Goal: Check status: Check status

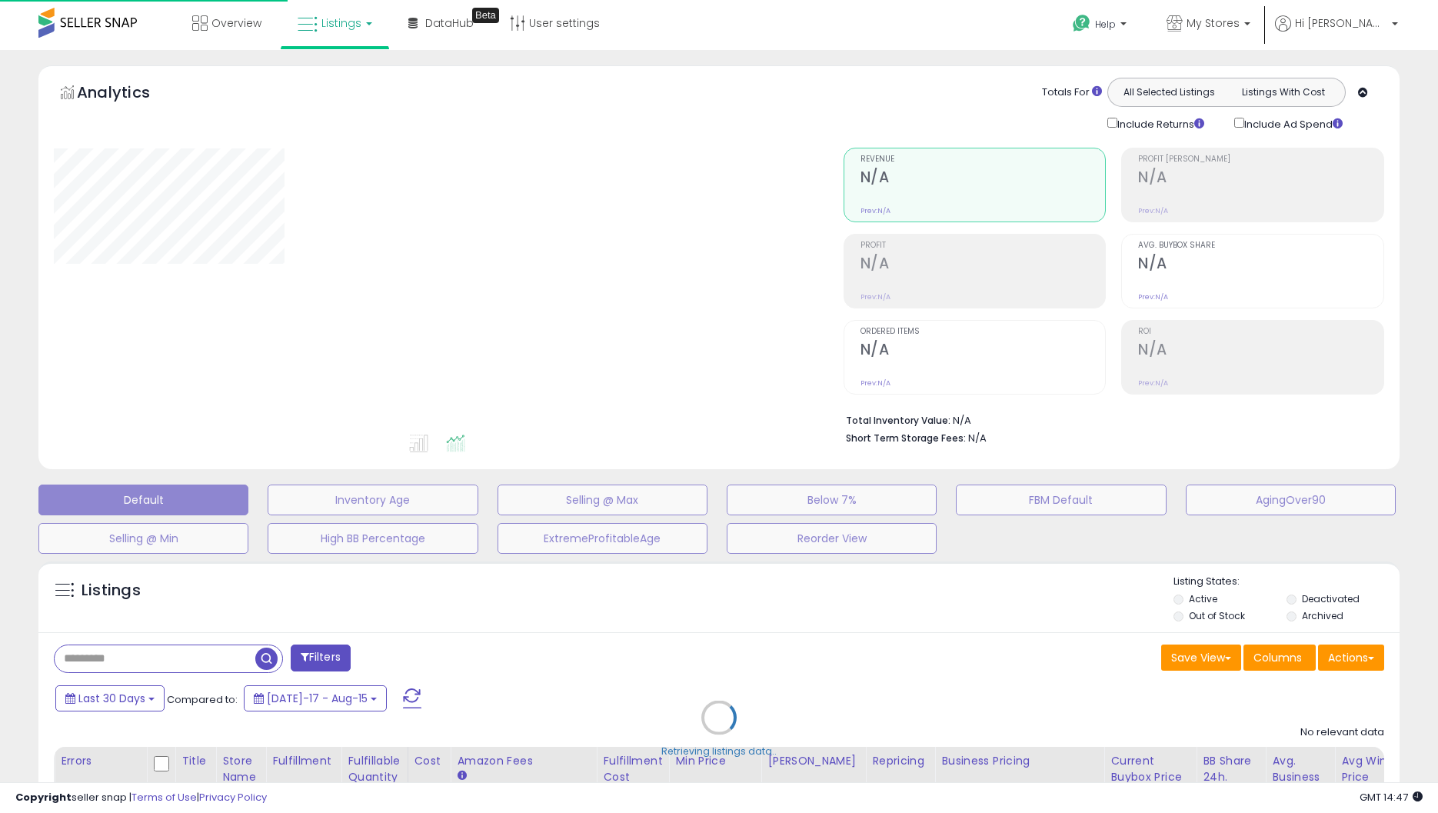
type input "*******"
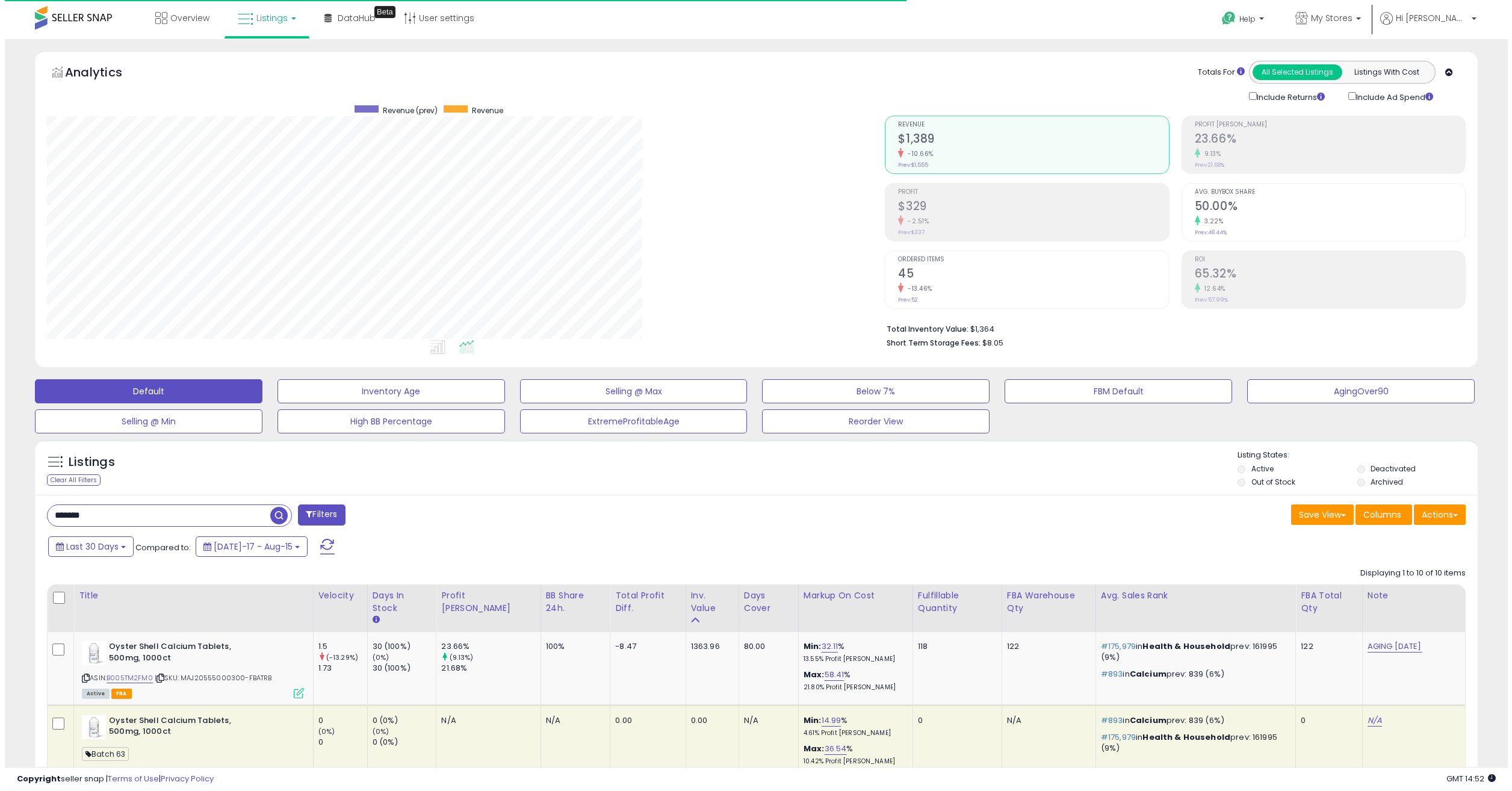
scroll to position [246, 838]
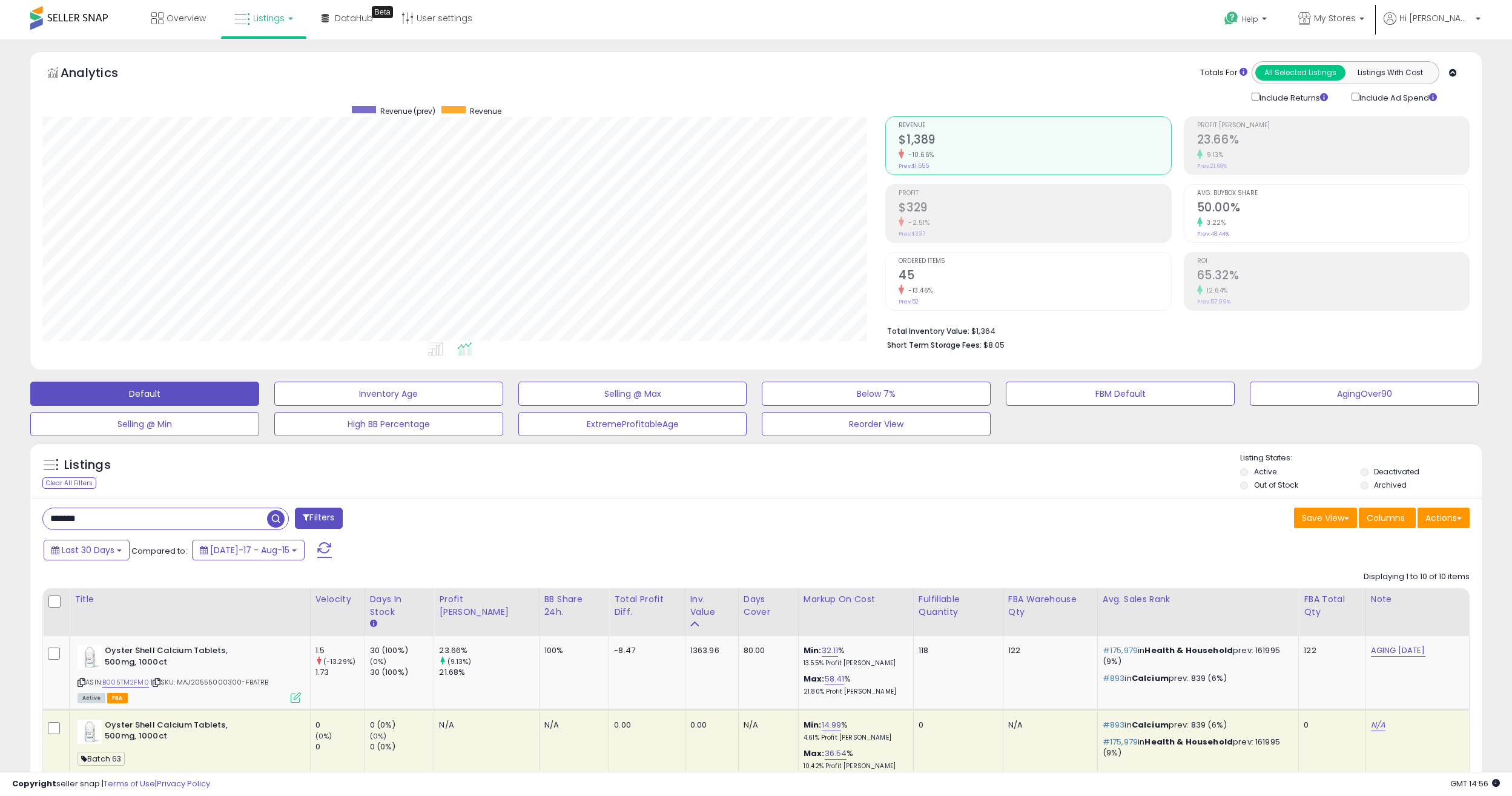
click at [0, 509] on html "Unable to login Retrieving listings data.. has not yet accepted the Terms of Us…" at bounding box center [756, 398] width 1512 height 796
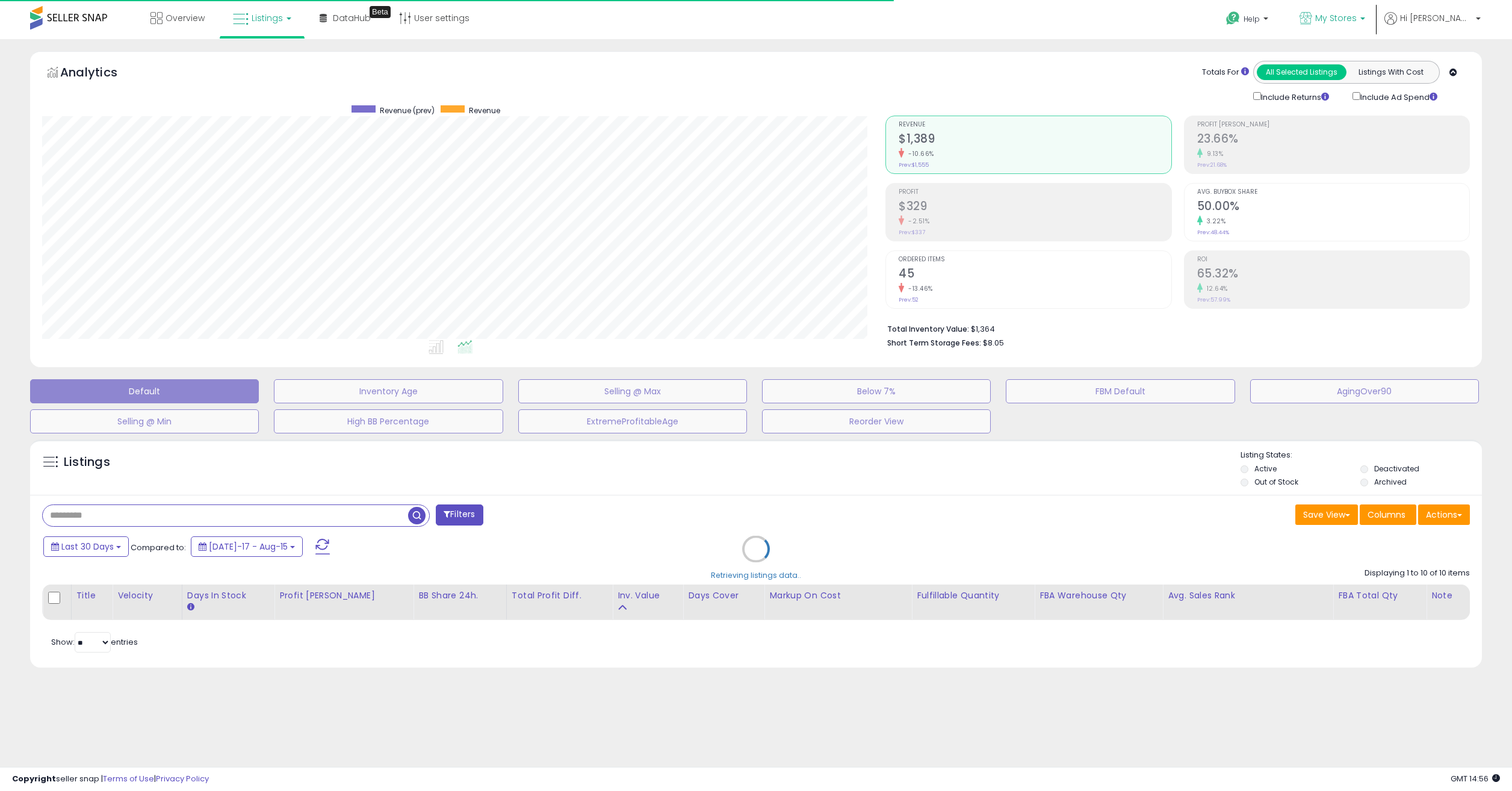
click at [1125, 15] on span "My Stores" at bounding box center [1335, 17] width 41 height 12
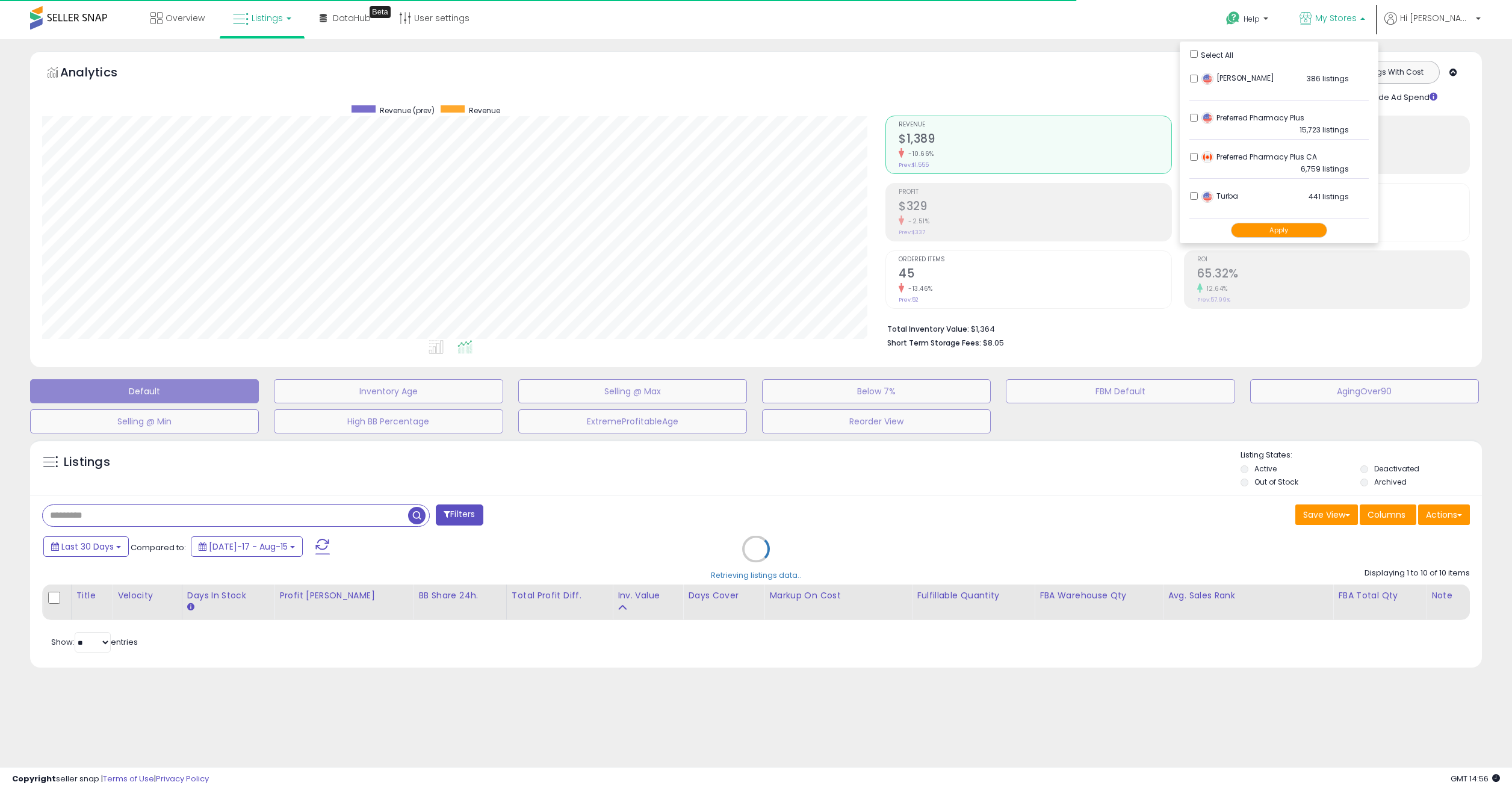
click at [1125, 15] on span "My Stores" at bounding box center [1335, 17] width 41 height 12
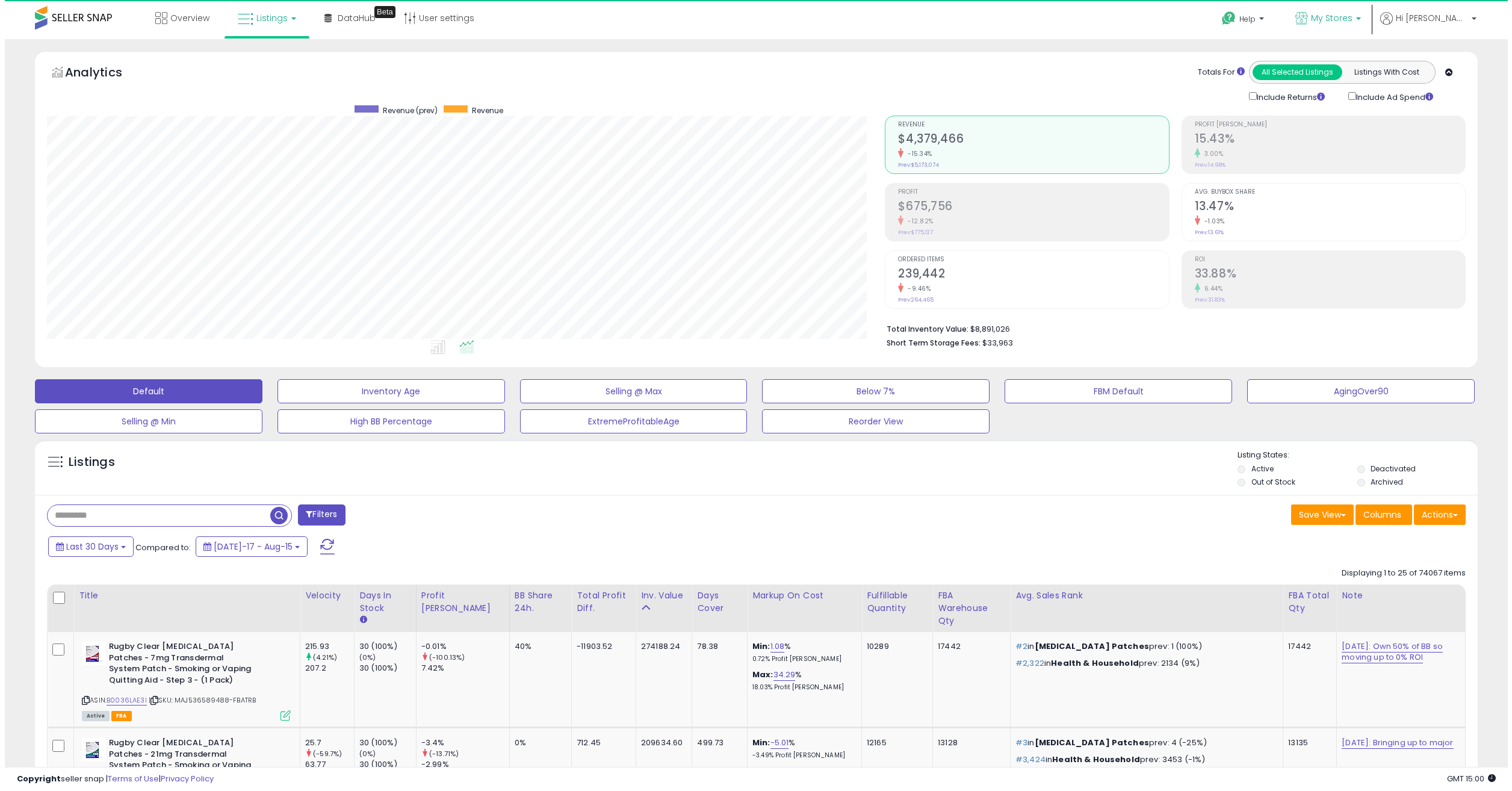
scroll to position [246, 838]
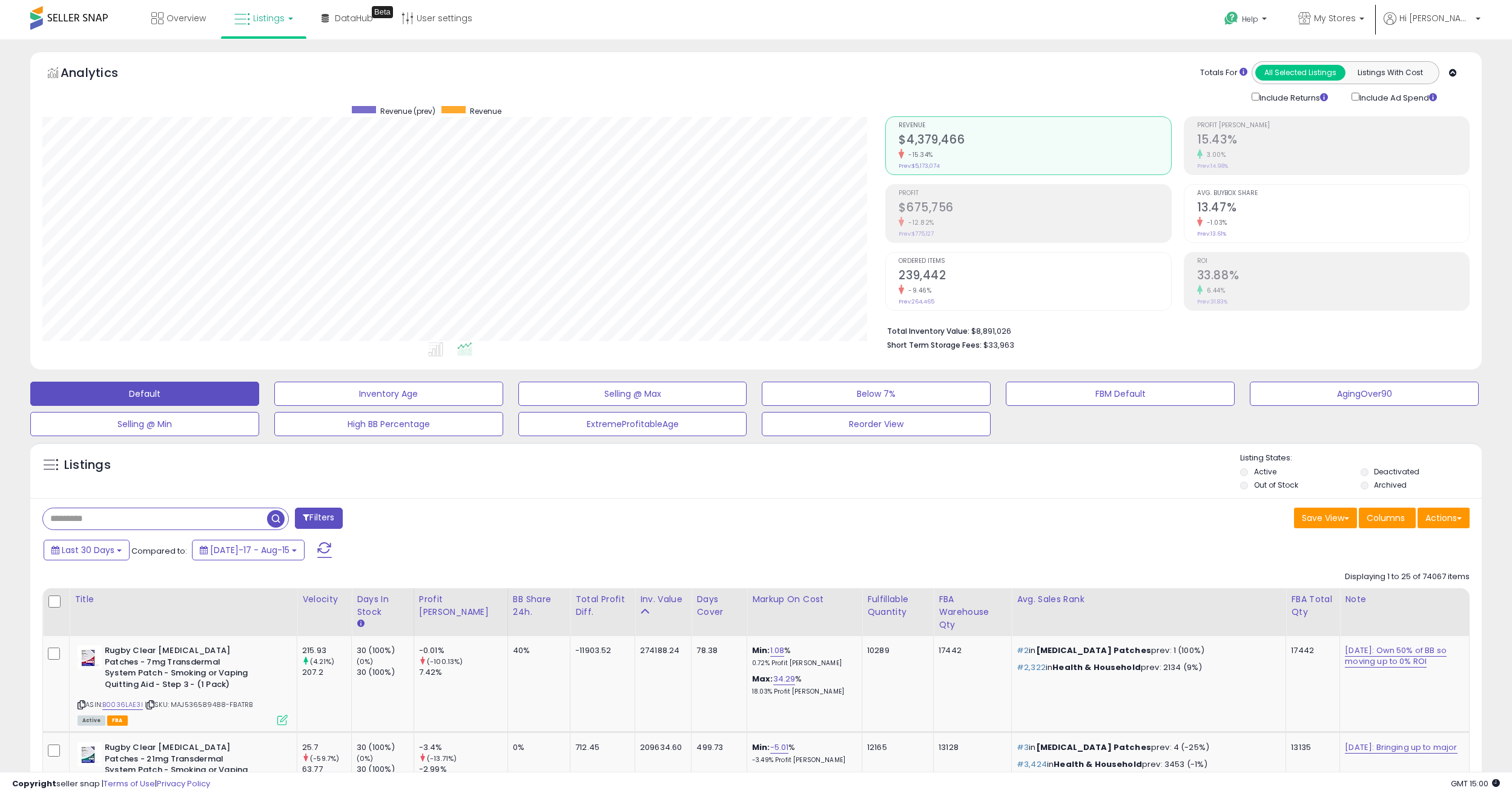
click at [917, 211] on h2 "$675,756" at bounding box center [1034, 209] width 272 height 17
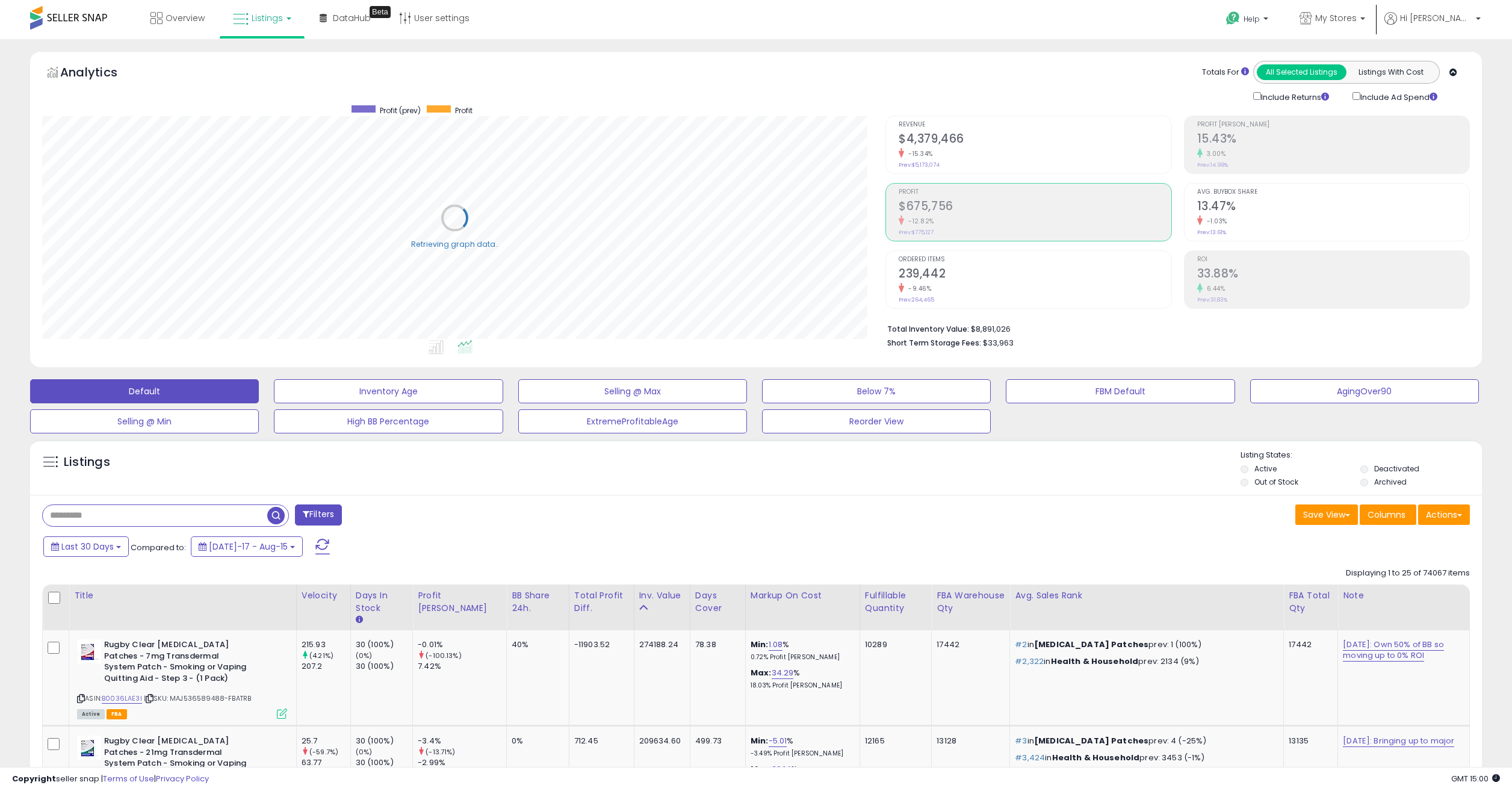
scroll to position [601457, 601031]
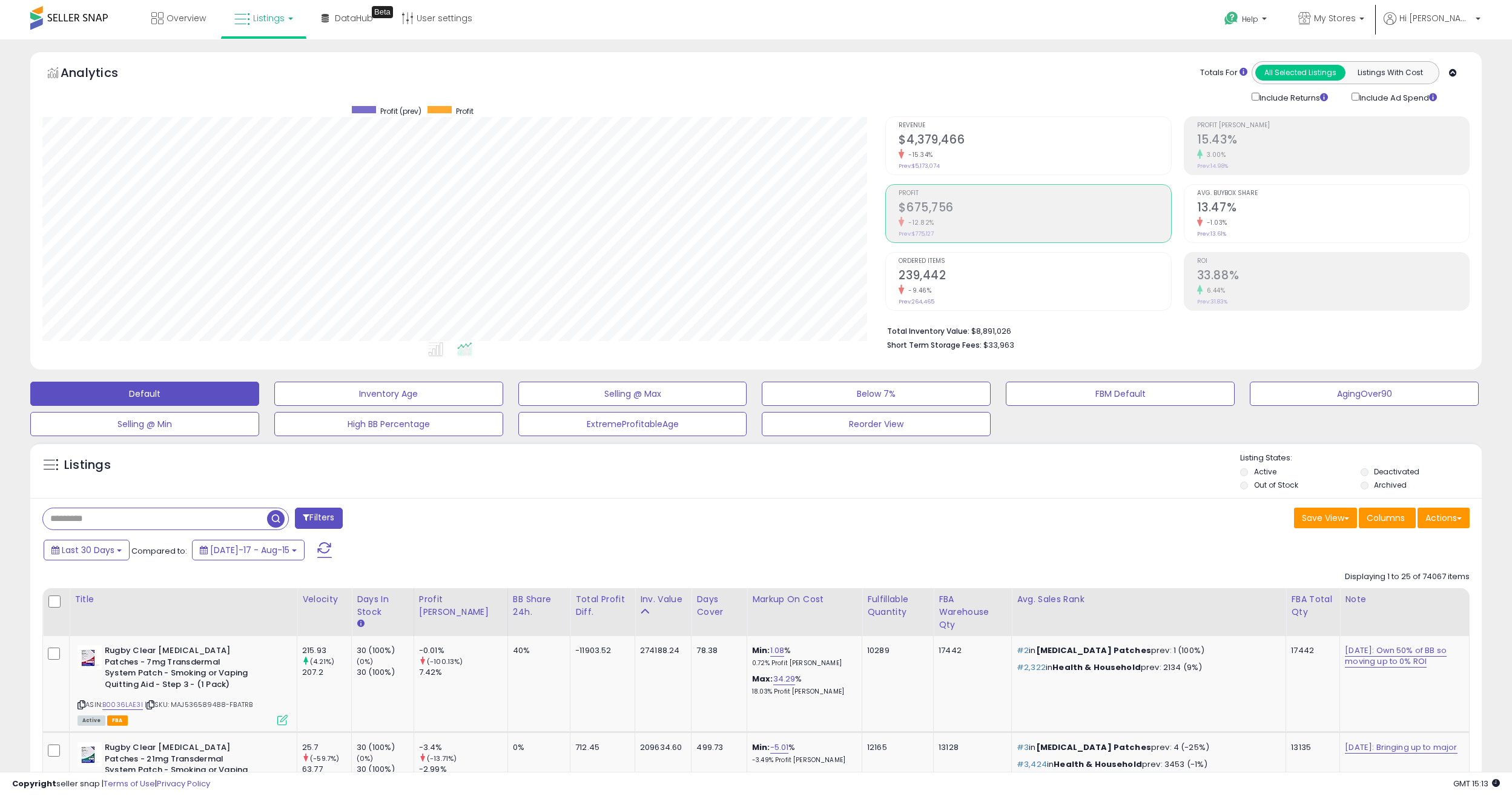
click at [485, 516] on div "Filters" at bounding box center [395, 519] width 723 height 24
click at [964, 219] on div "-12.82%" at bounding box center [1034, 222] width 272 height 12
click at [1132, 9] on link "My Stores" at bounding box center [1331, 20] width 84 height 39
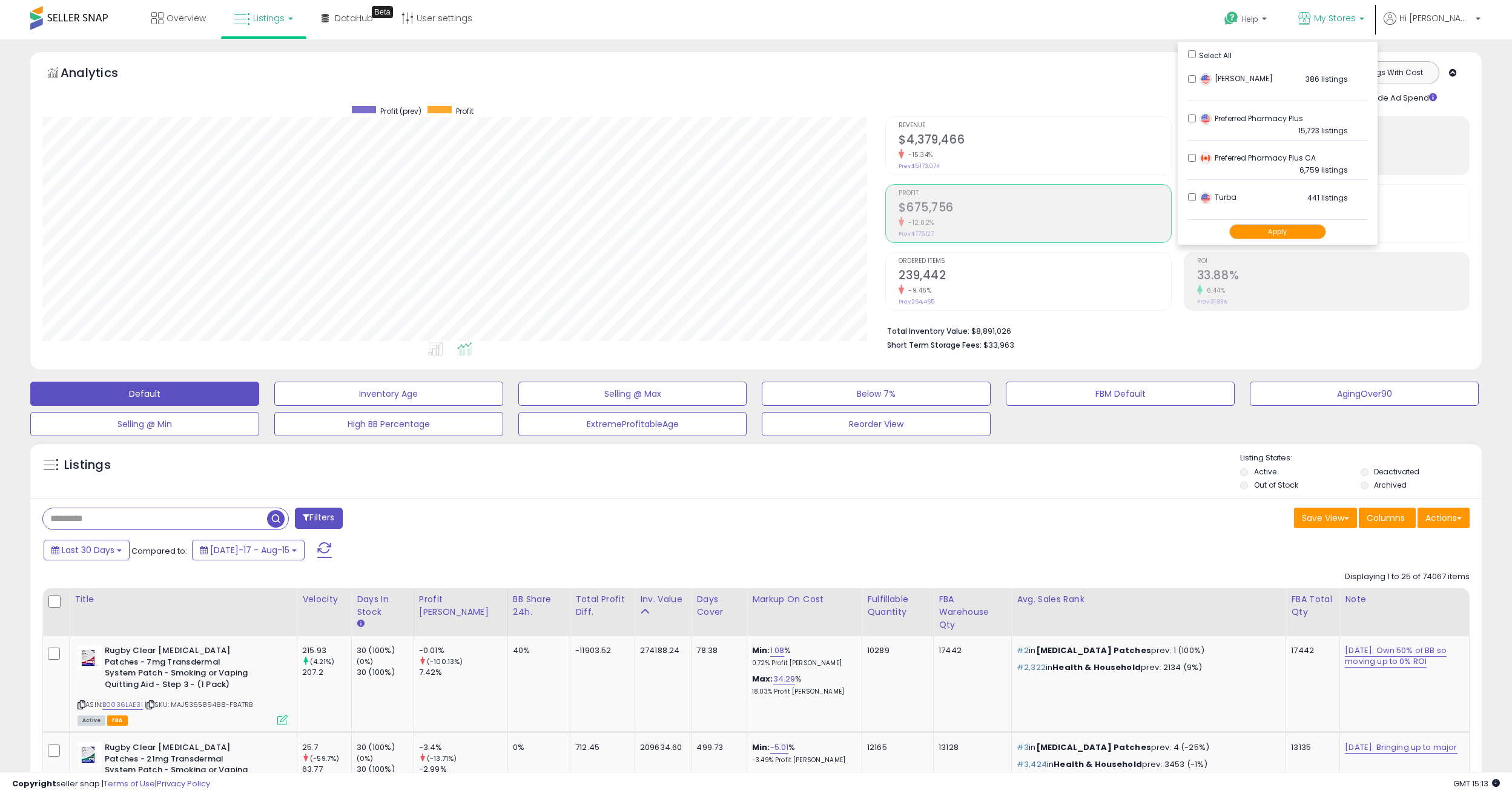
click at [1132, 232] on button "Apply" at bounding box center [1277, 231] width 97 height 15
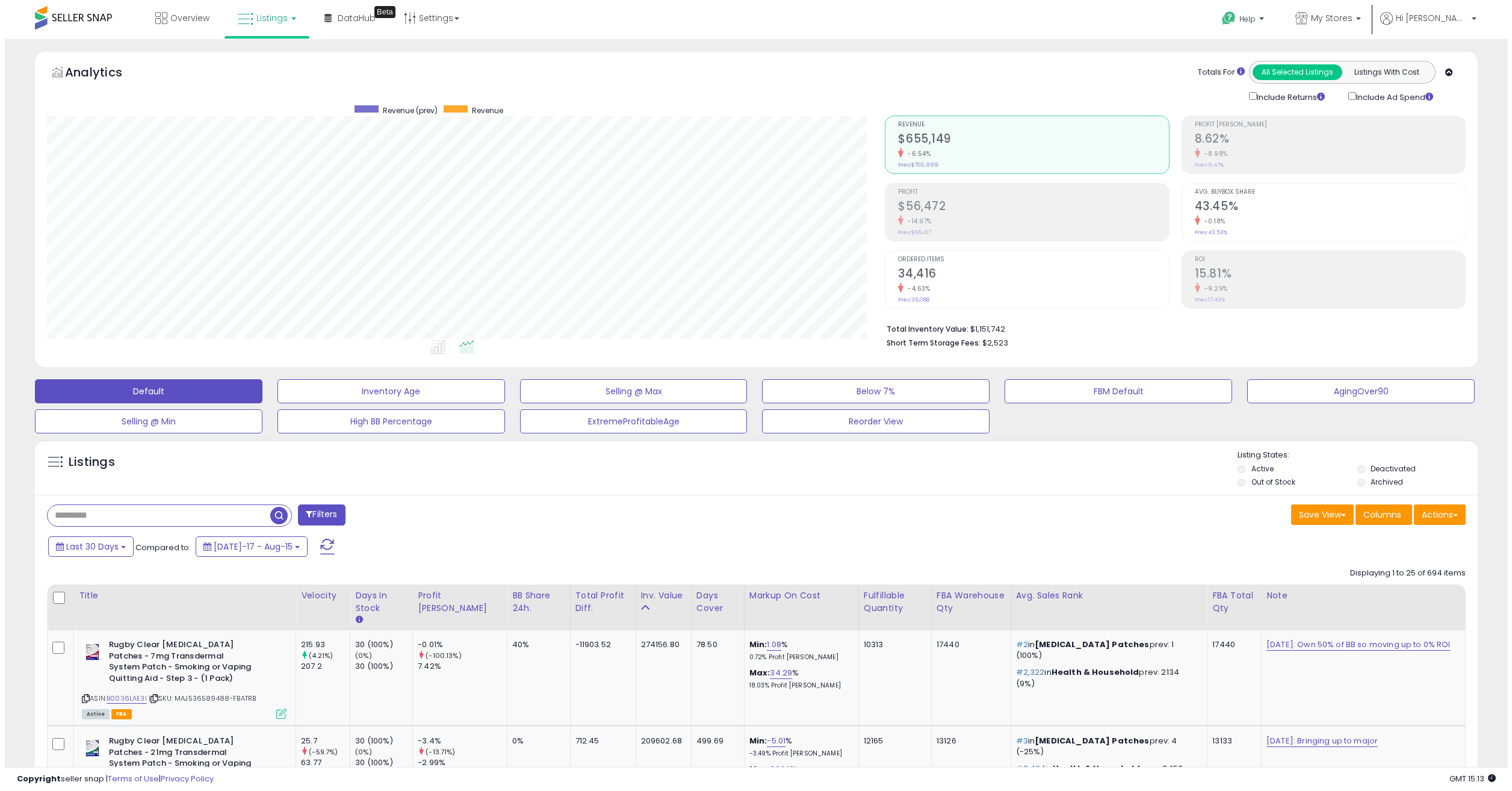
scroll to position [246, 838]
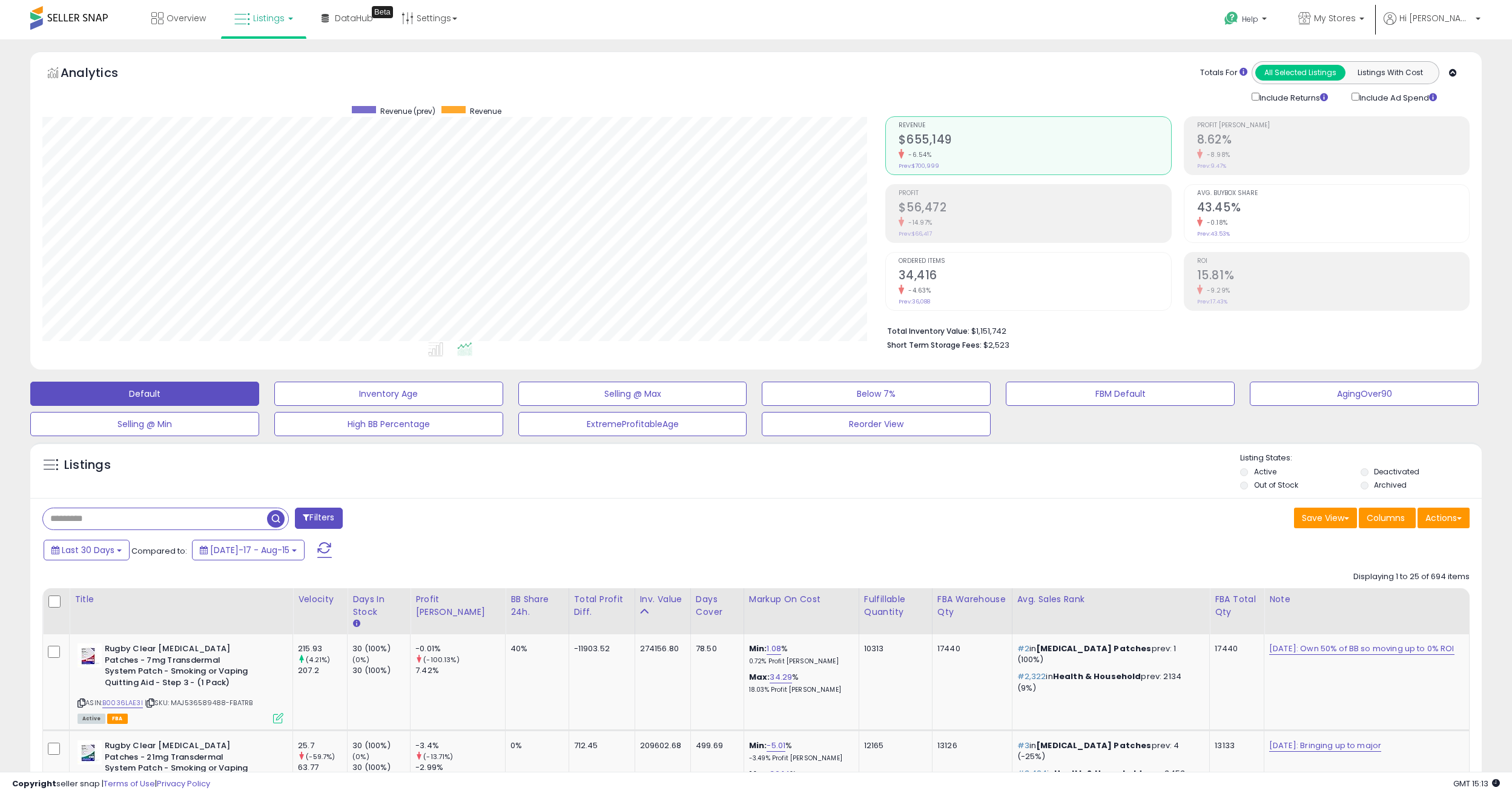
click at [962, 213] on h2 "$56,472" at bounding box center [1034, 209] width 272 height 17
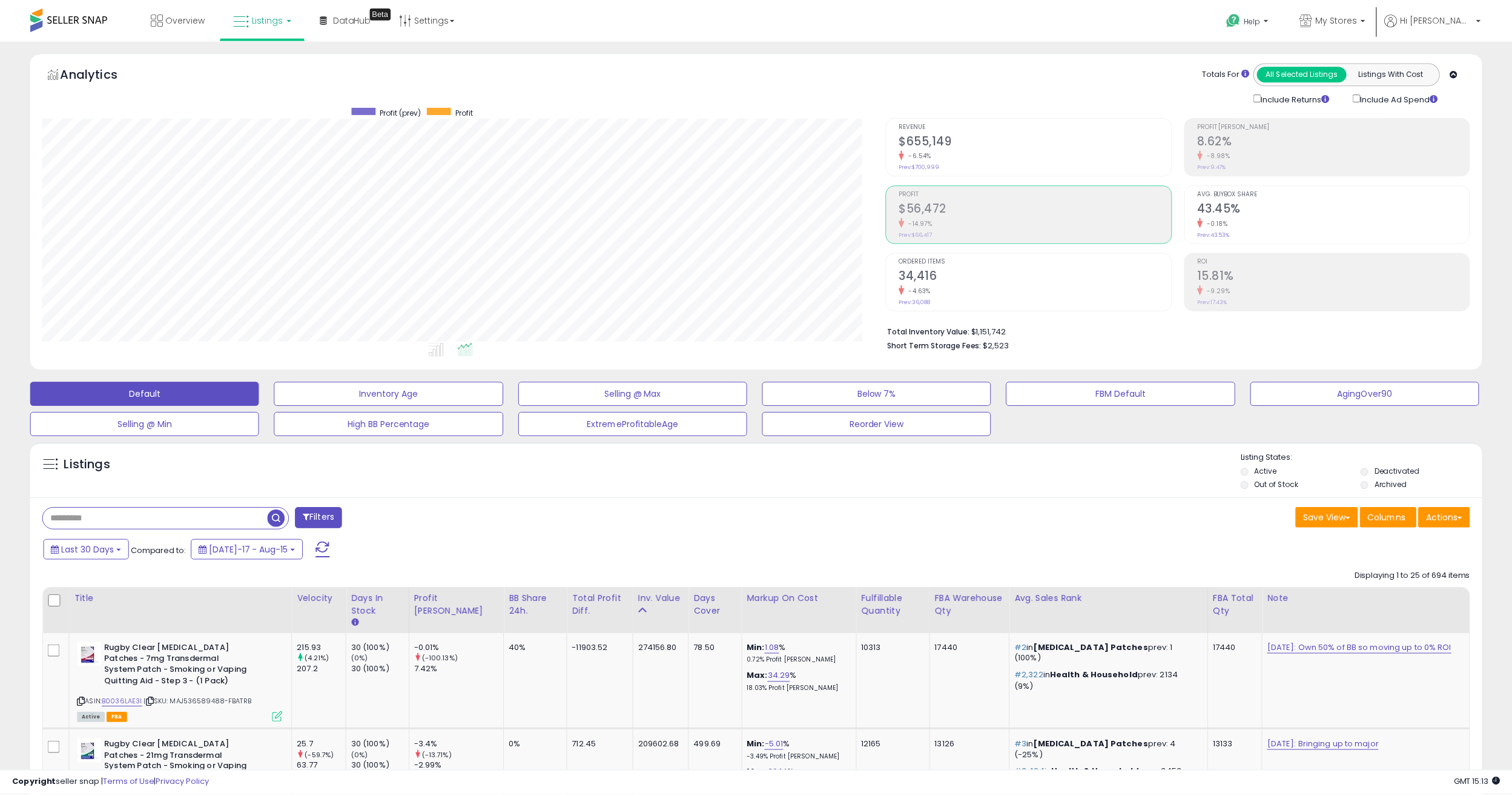
scroll to position [605258, 604787]
